Goal: Navigation & Orientation: Find specific page/section

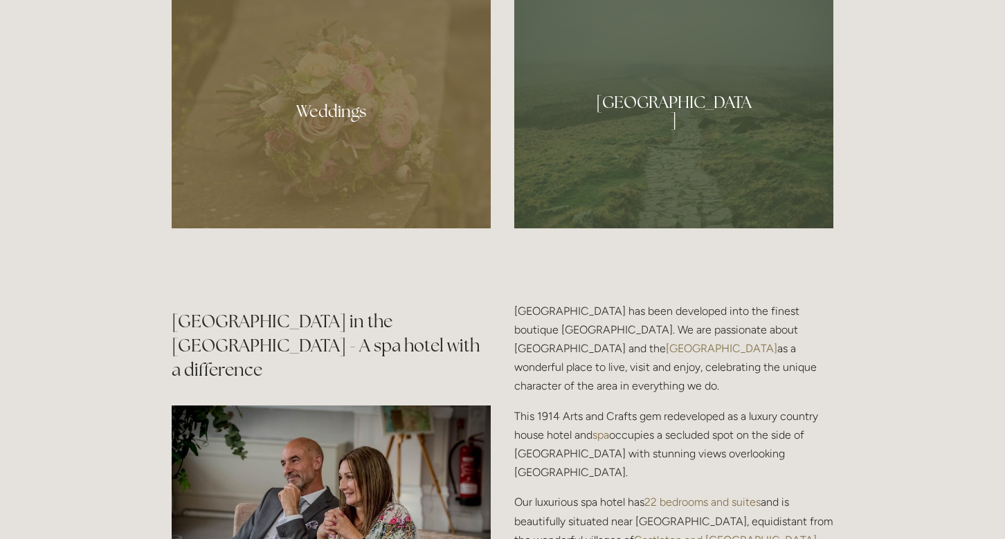
scroll to position [943, 0]
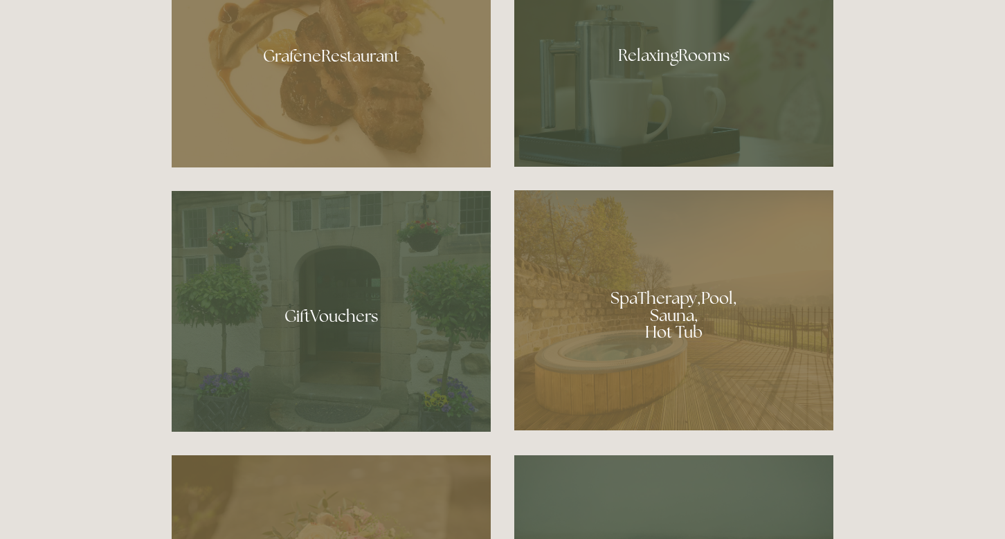
click at [709, 55] on div at bounding box center [673, 50] width 319 height 233
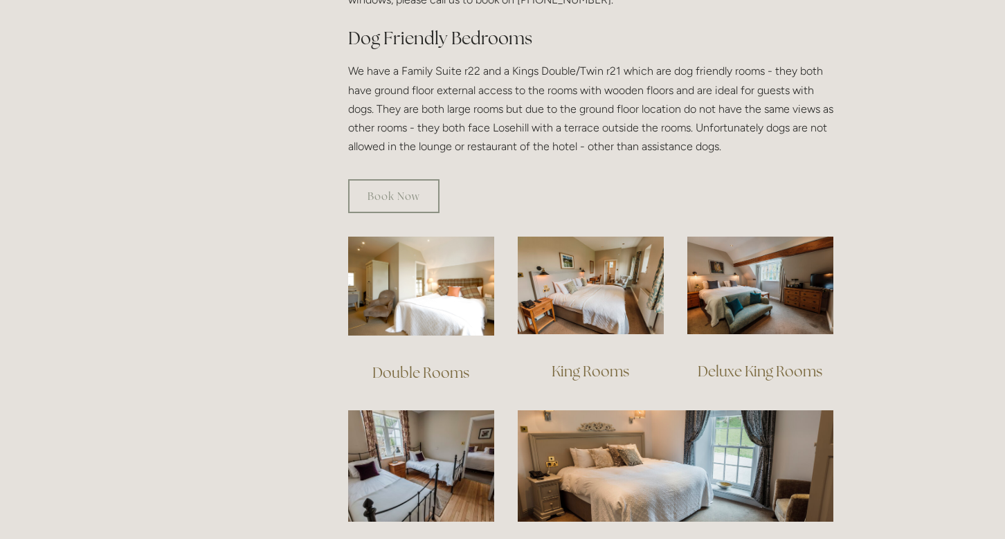
scroll to position [784, 0]
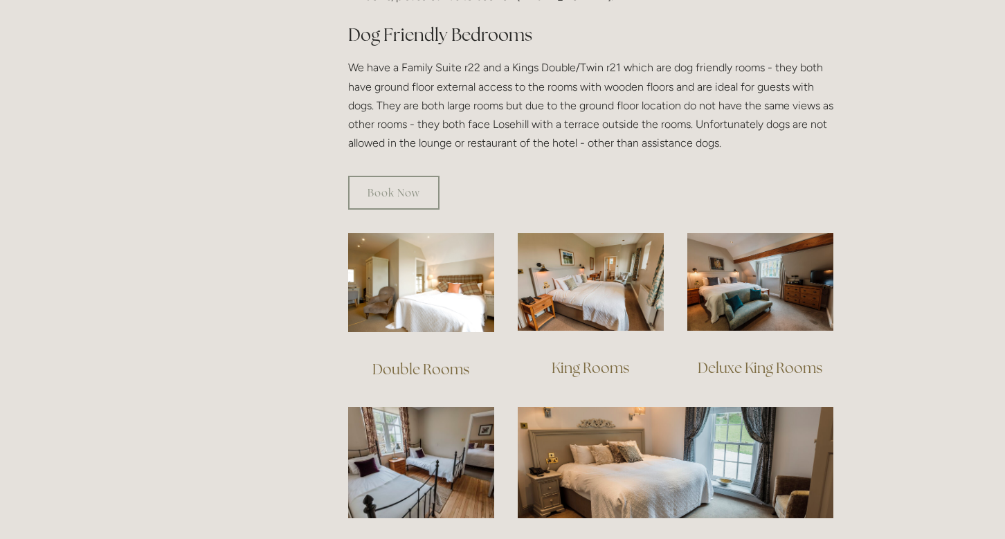
drag, startPoint x: 1001, startPoint y: 471, endPoint x: 1009, endPoint y: 455, distance: 17.3
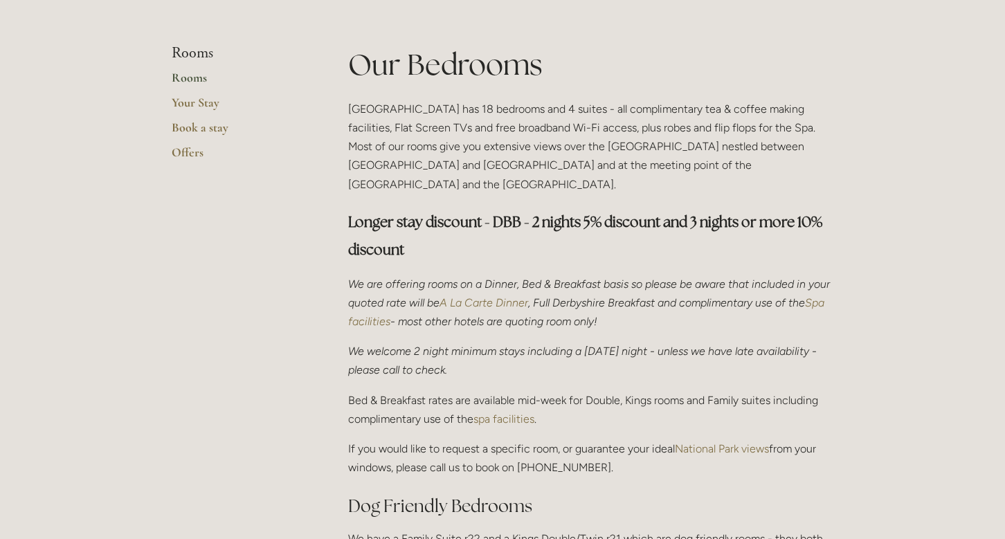
scroll to position [0, 0]
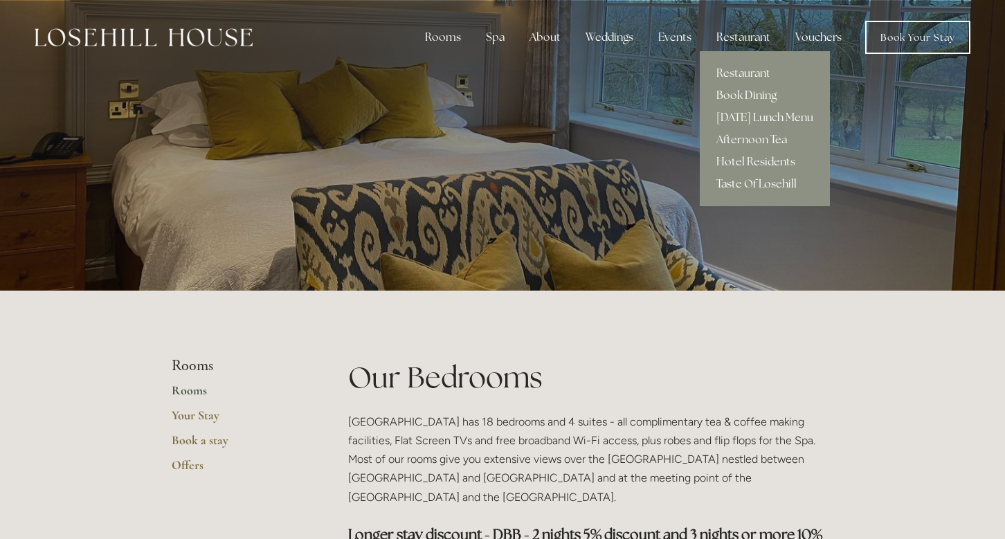
click at [734, 31] on div "Restaurant" at bounding box center [743, 38] width 76 height 28
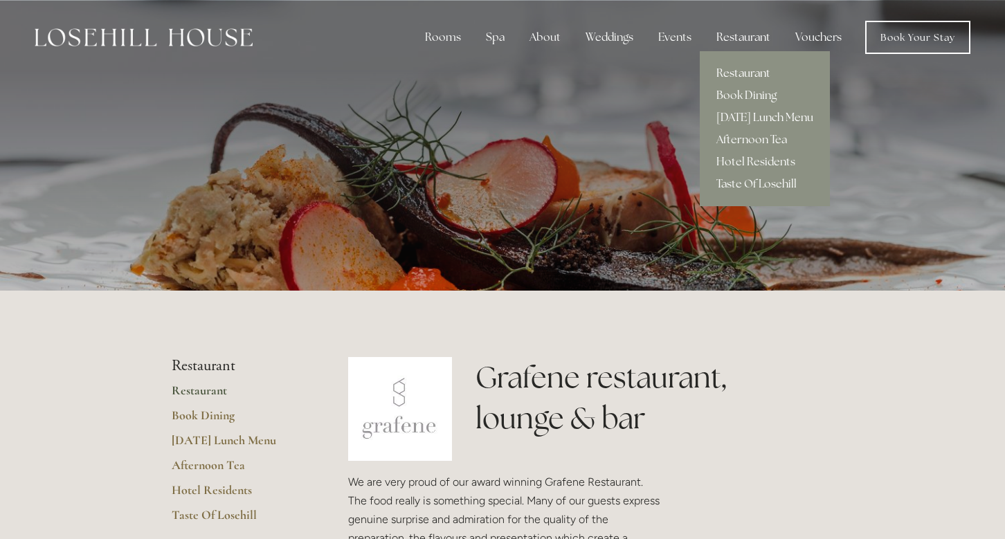
click at [755, 118] on link "[DATE] Lunch Menu" at bounding box center [765, 118] width 130 height 22
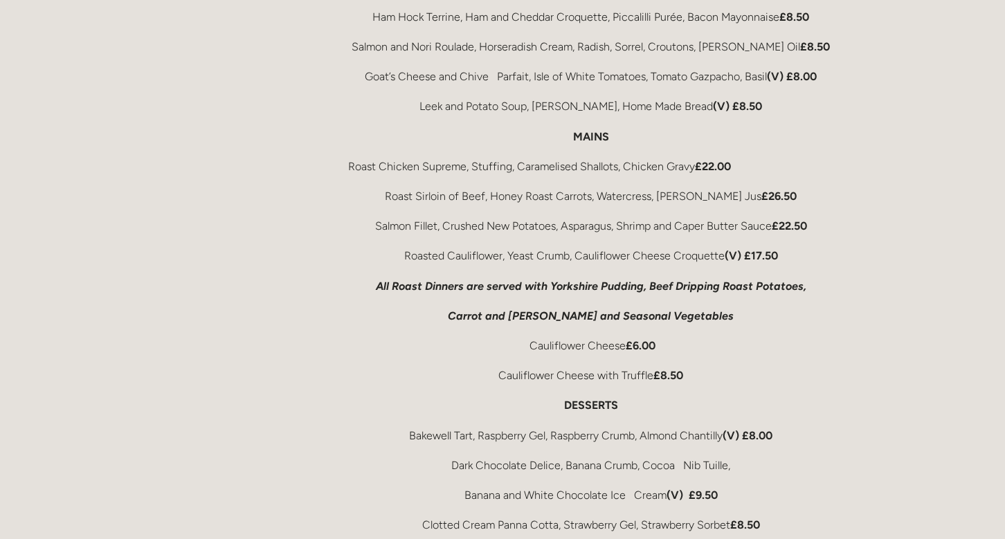
scroll to position [943, 0]
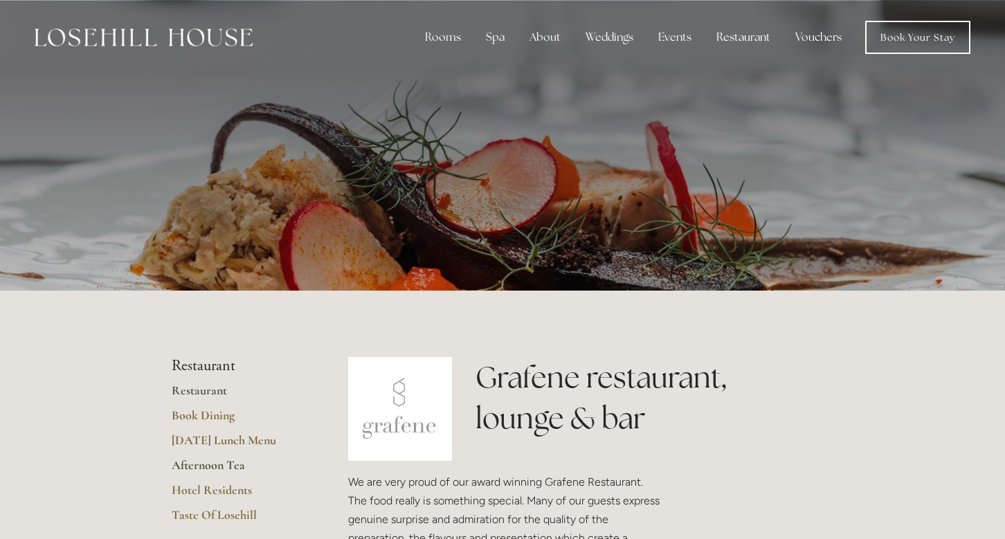
click at [199, 469] on link "Afternoon Tea" at bounding box center [238, 470] width 132 height 25
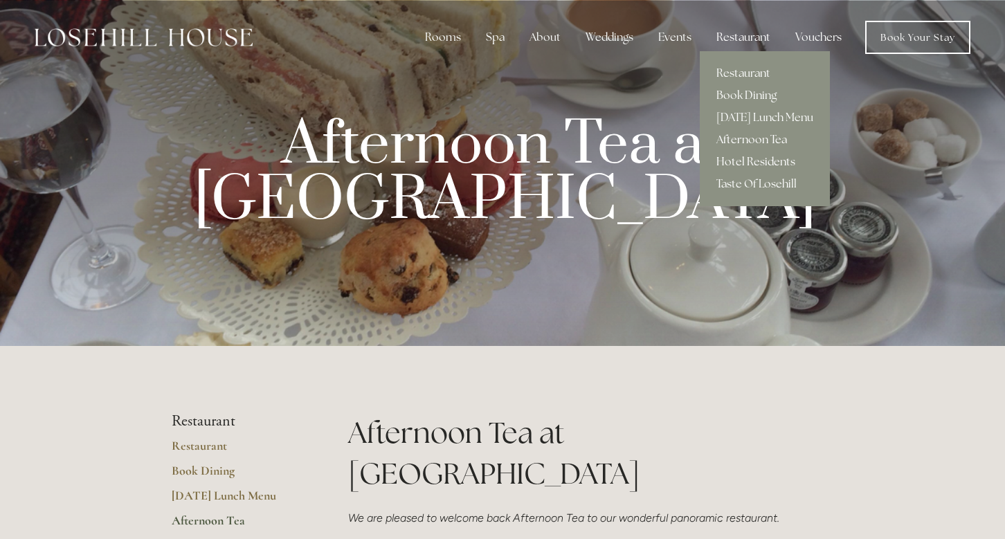
click at [782, 163] on link "Hotel Residents" at bounding box center [765, 162] width 130 height 22
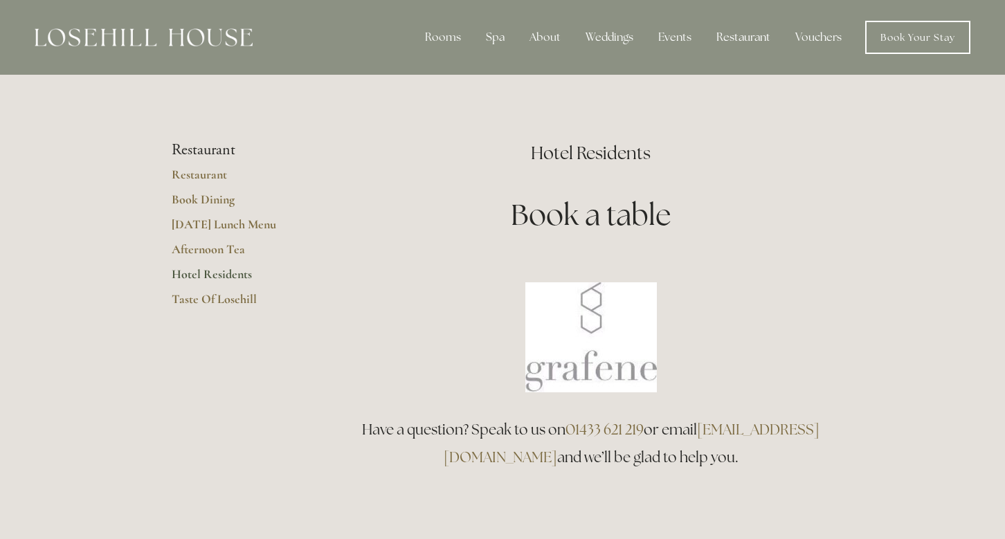
drag, startPoint x: 0, startPoint y: 0, endPoint x: 1014, endPoint y: 280, distance: 1052.2
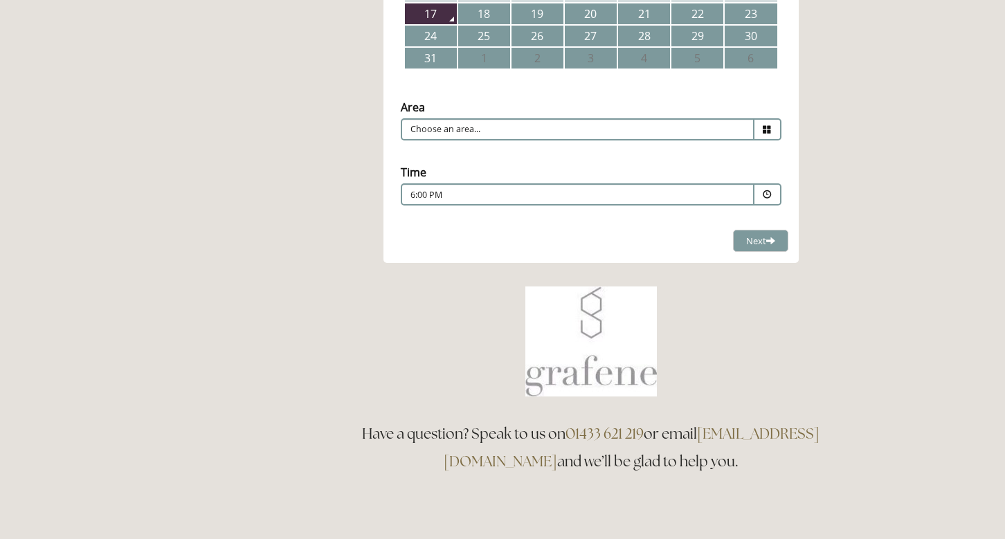
scroll to position [395, 0]
